Goal: Find specific page/section: Locate a particular part of the current website

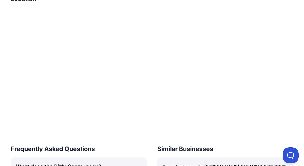
scroll to position [843, 0]
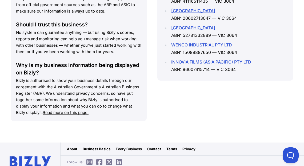
click at [121, 162] on icon at bounding box center [119, 162] width 6 height 0
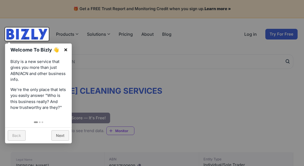
click at [67, 50] on link "×" at bounding box center [66, 50] width 12 height 12
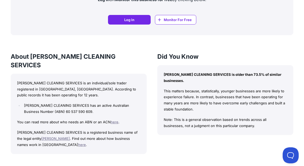
scroll to position [437, 0]
